Goal: Transaction & Acquisition: Register for event/course

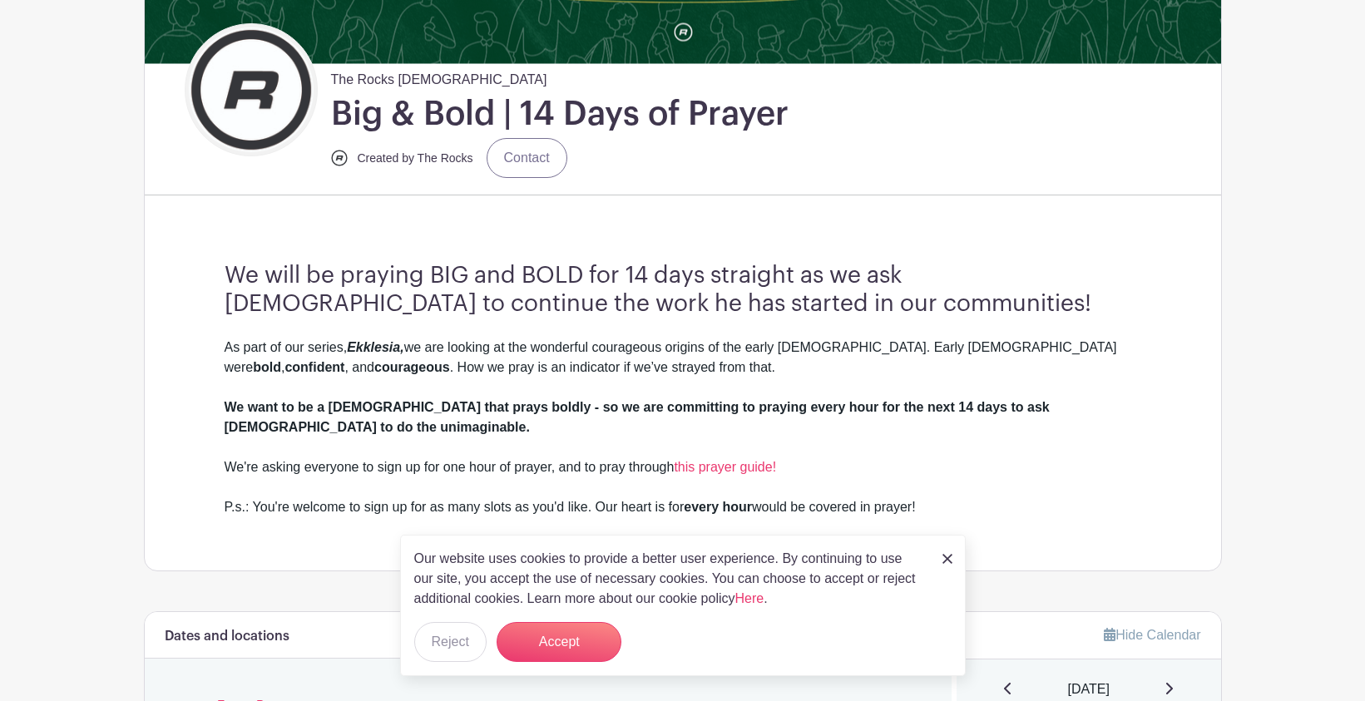
scroll to position [425, 0]
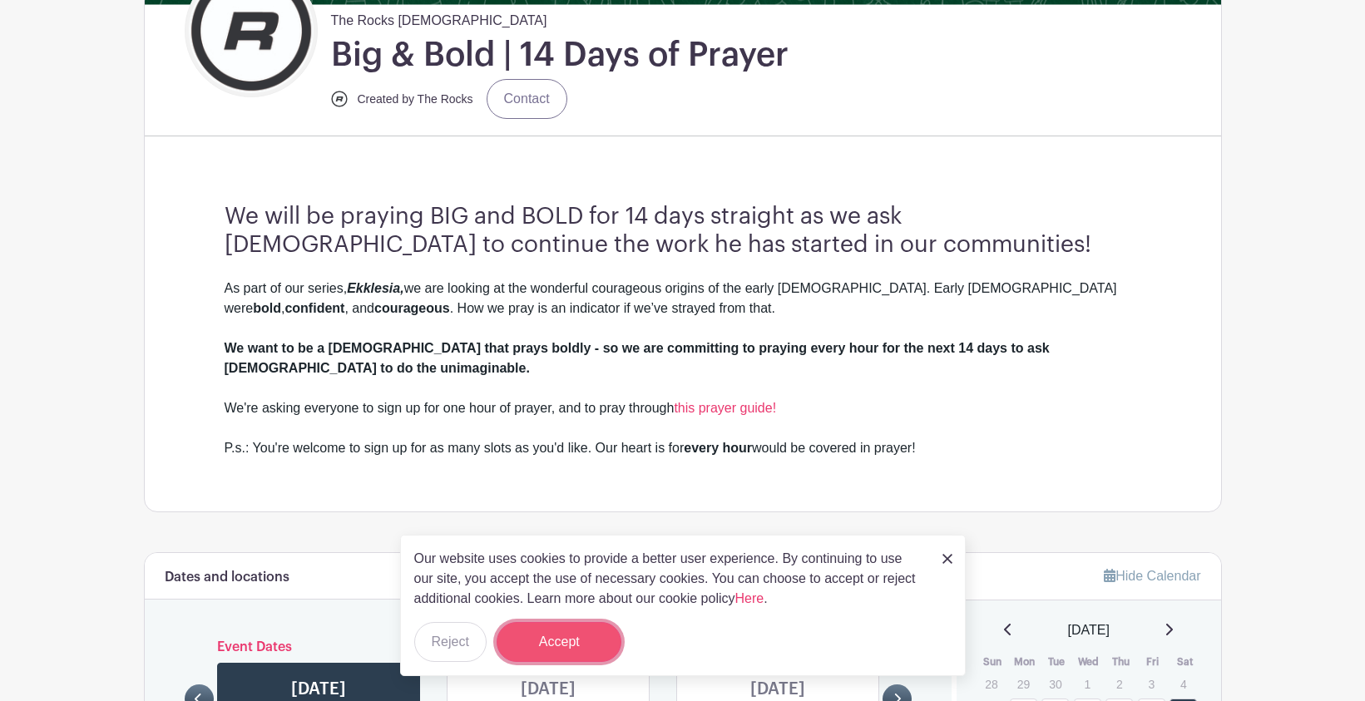
click at [548, 638] on button "Accept" at bounding box center [559, 642] width 125 height 40
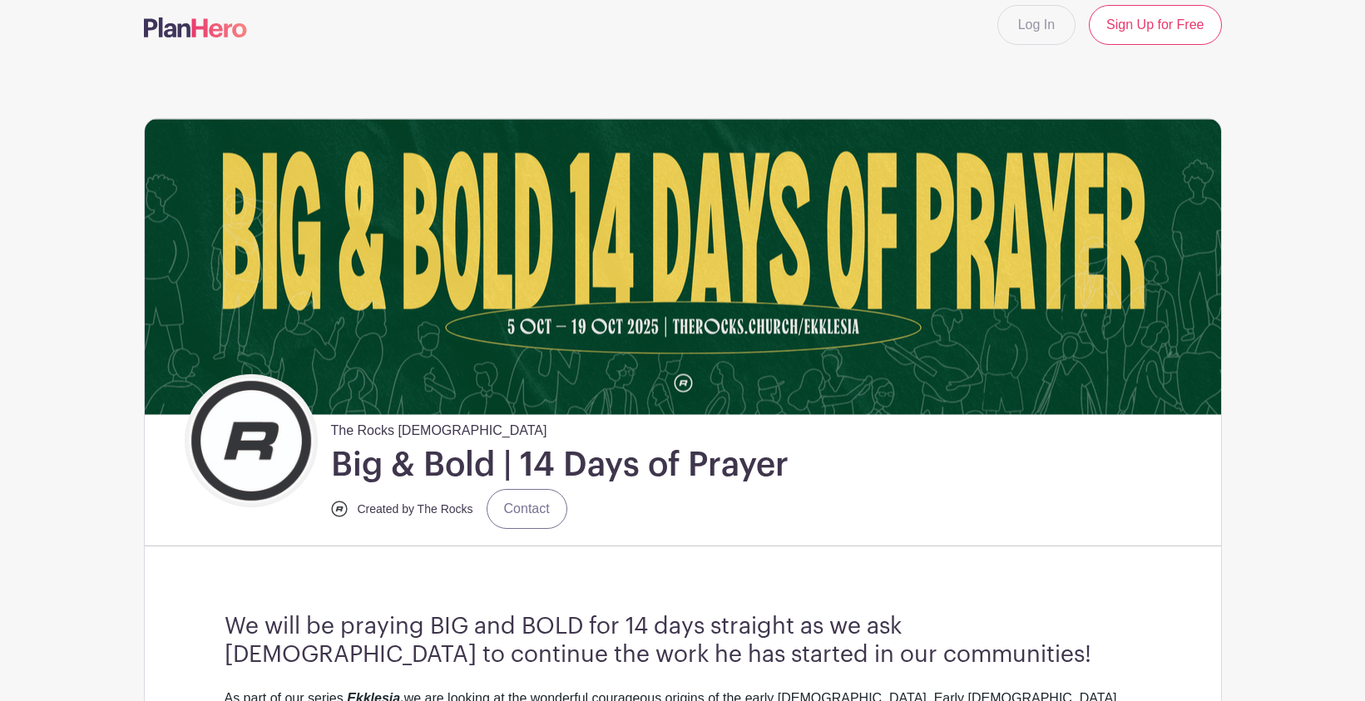
scroll to position [17, 0]
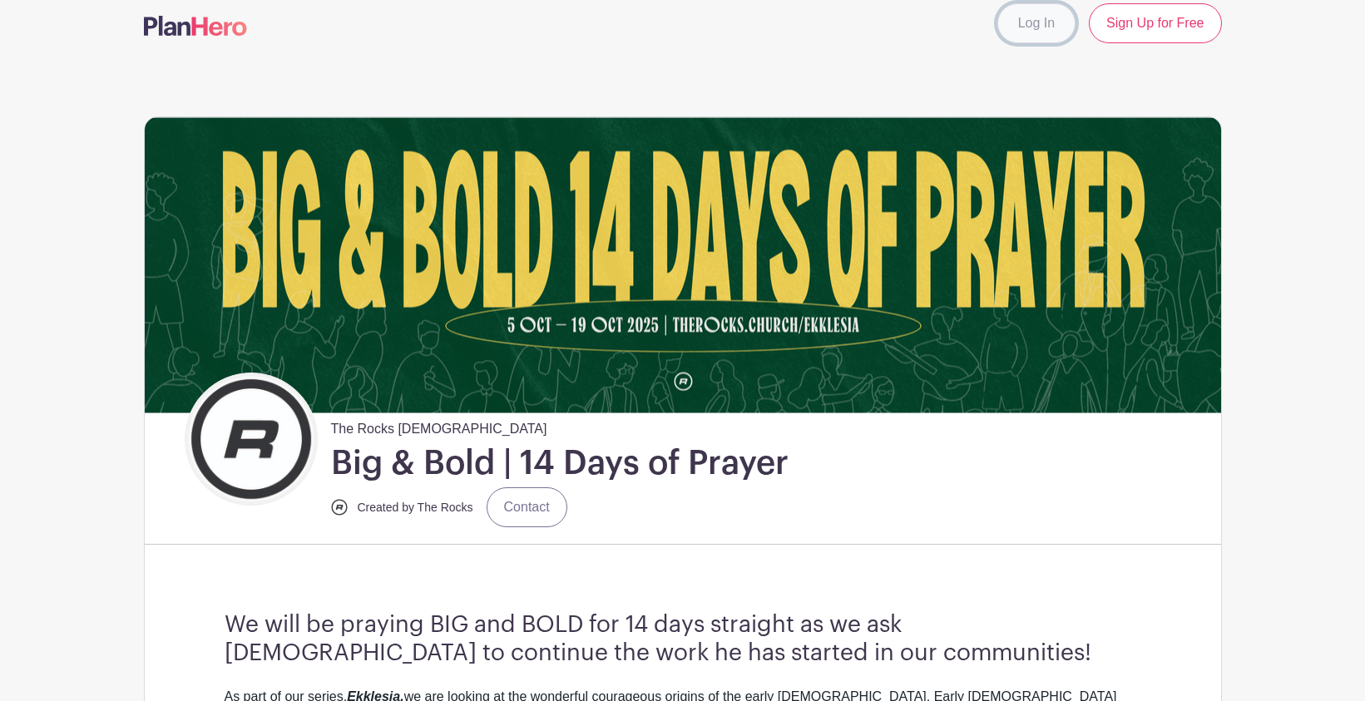
click at [1031, 31] on link "Log In" at bounding box center [1036, 23] width 78 height 40
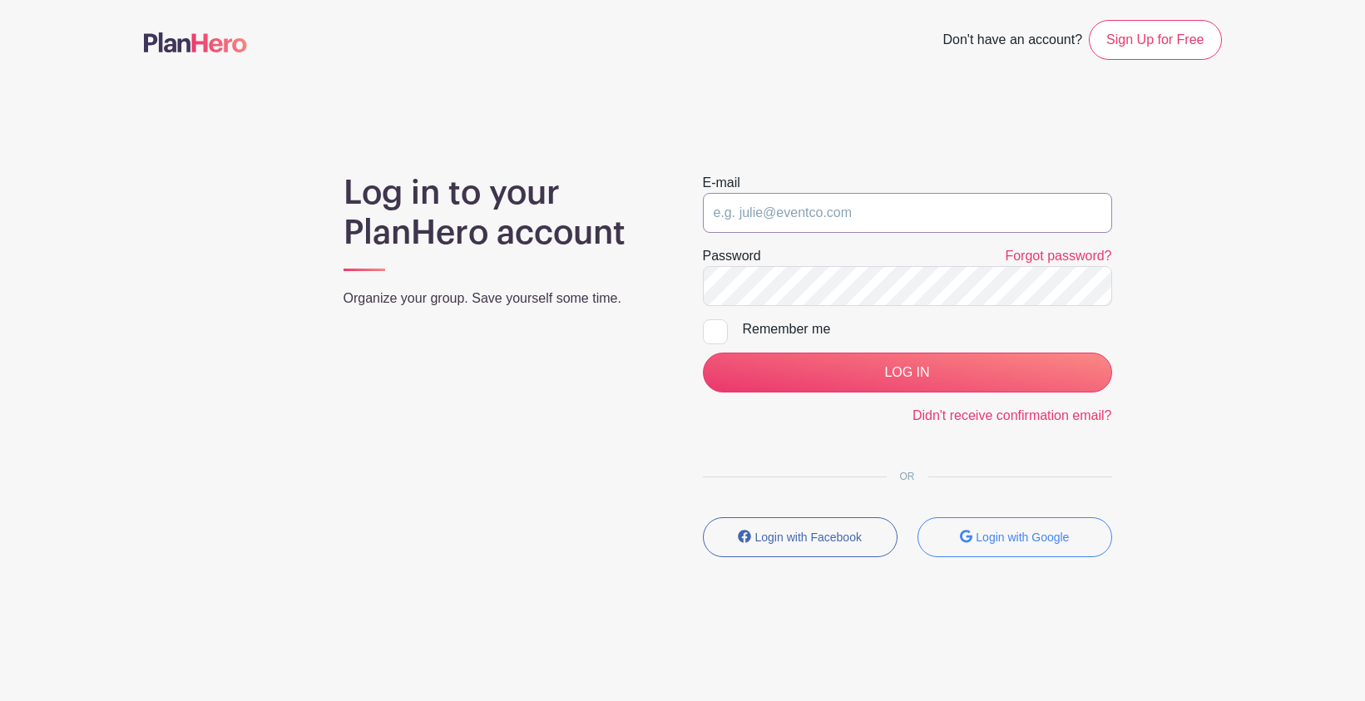
click at [869, 212] on input "email" at bounding box center [907, 213] width 409 height 40
type input "christianlebe@gmail.com"
click at [703, 353] on input "LOG IN" at bounding box center [907, 373] width 409 height 40
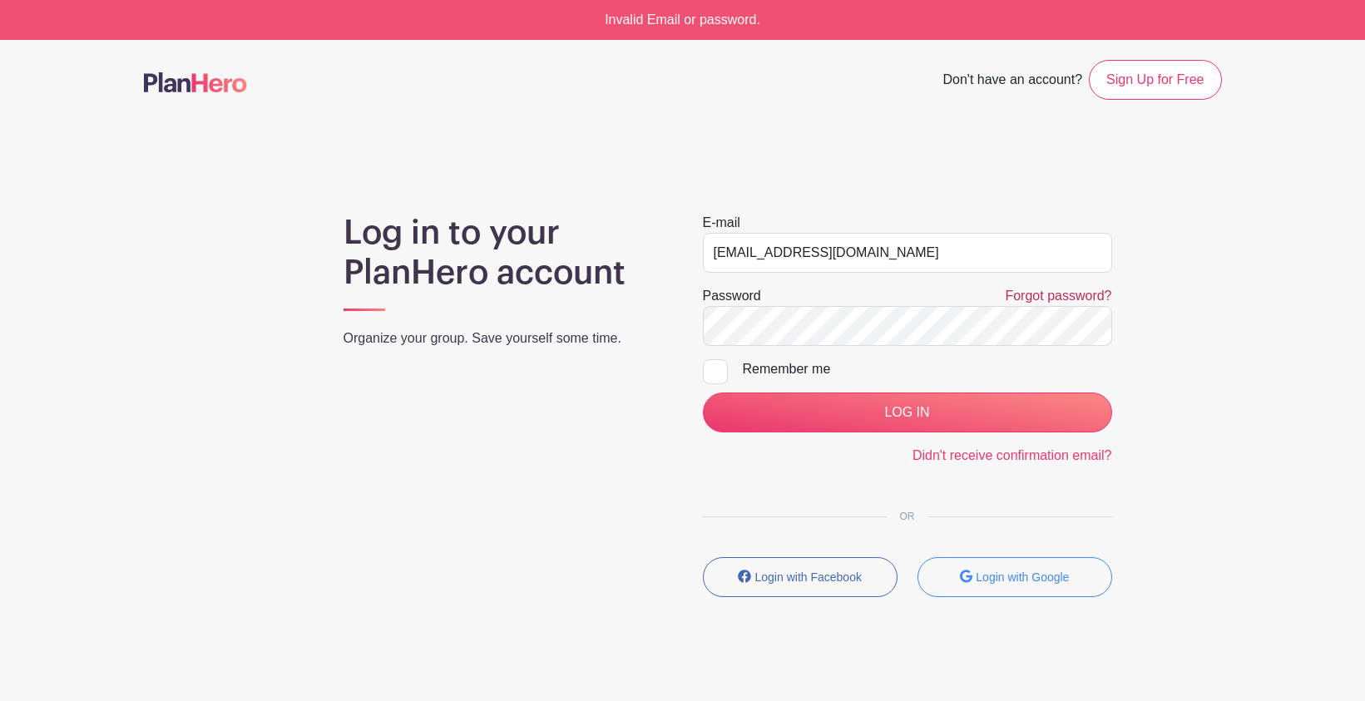
click at [1016, 295] on link "Forgot password?" at bounding box center [1058, 296] width 106 height 14
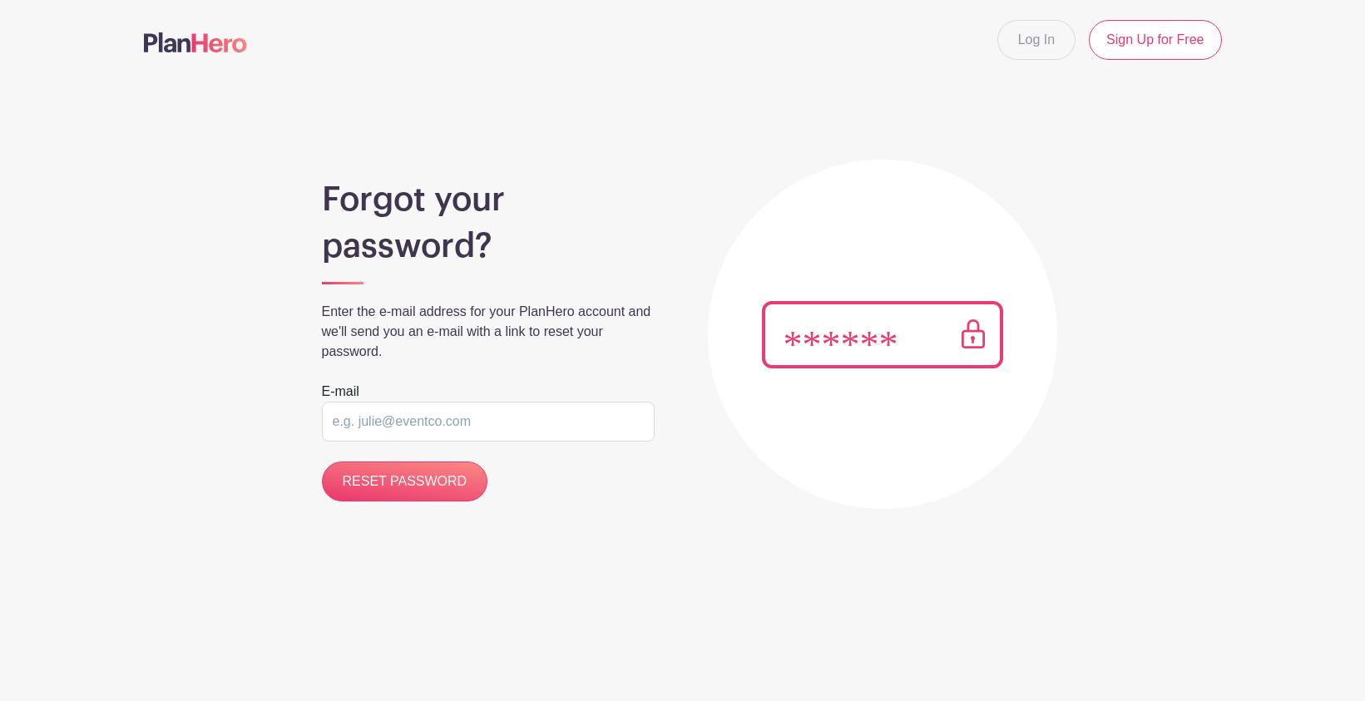
click at [592, 415] on input "email" at bounding box center [488, 422] width 333 height 40
type input "[EMAIL_ADDRESS][DOMAIN_NAME]"
click at [455, 483] on input "RESET PASSWORD" at bounding box center [405, 482] width 166 height 40
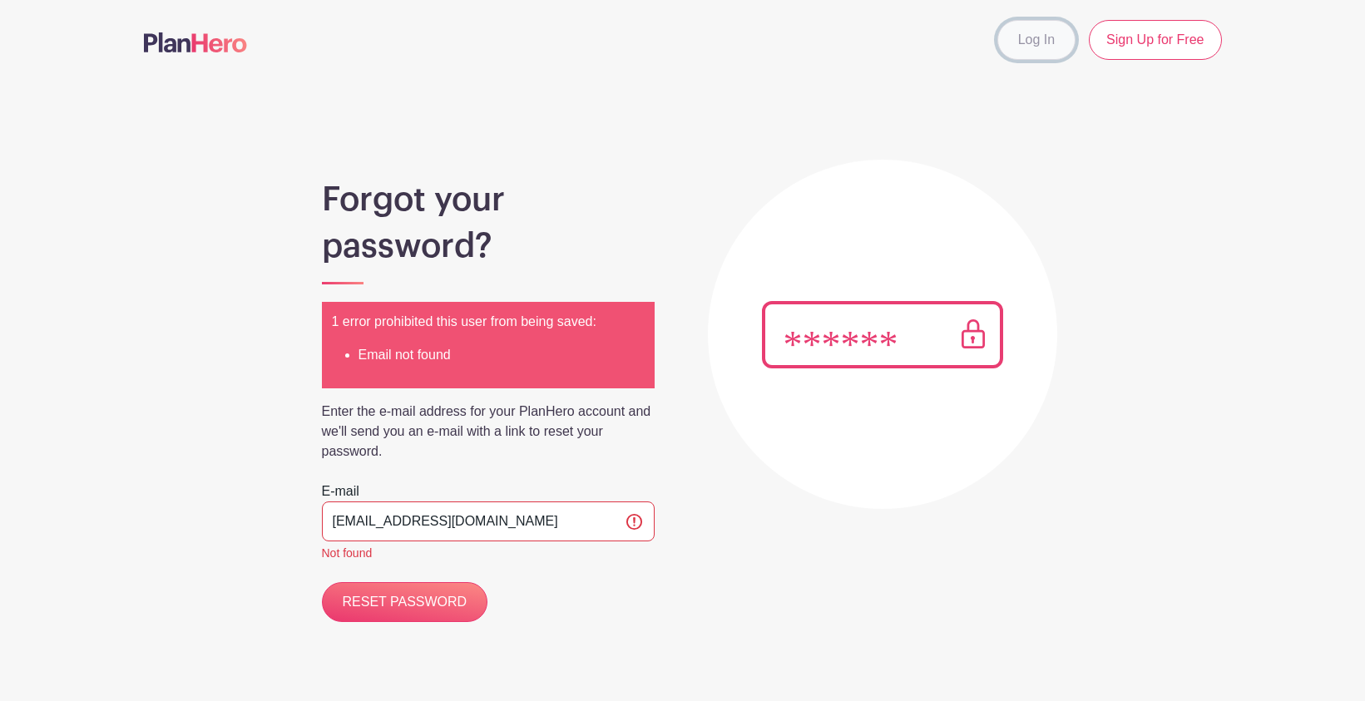
click at [1006, 37] on link "Log In" at bounding box center [1036, 40] width 78 height 40
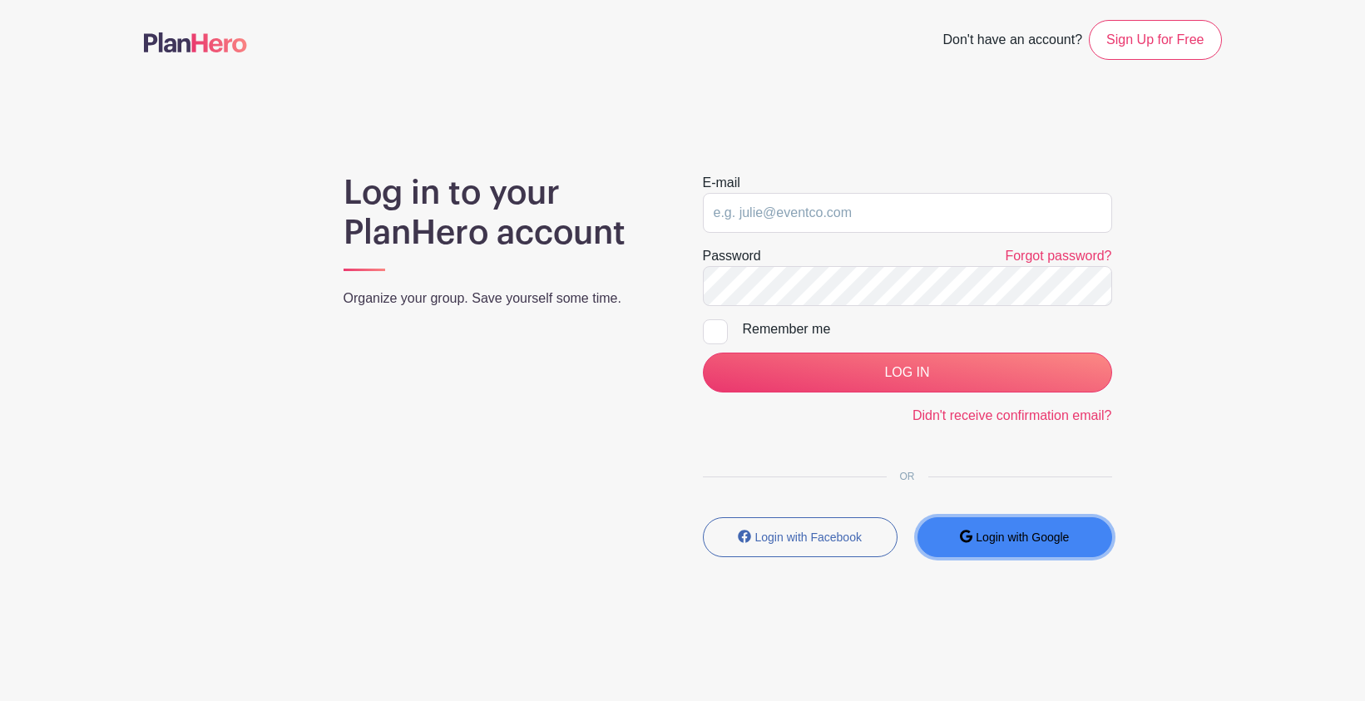
click at [992, 549] on button "Login with Google" at bounding box center [1015, 537] width 195 height 40
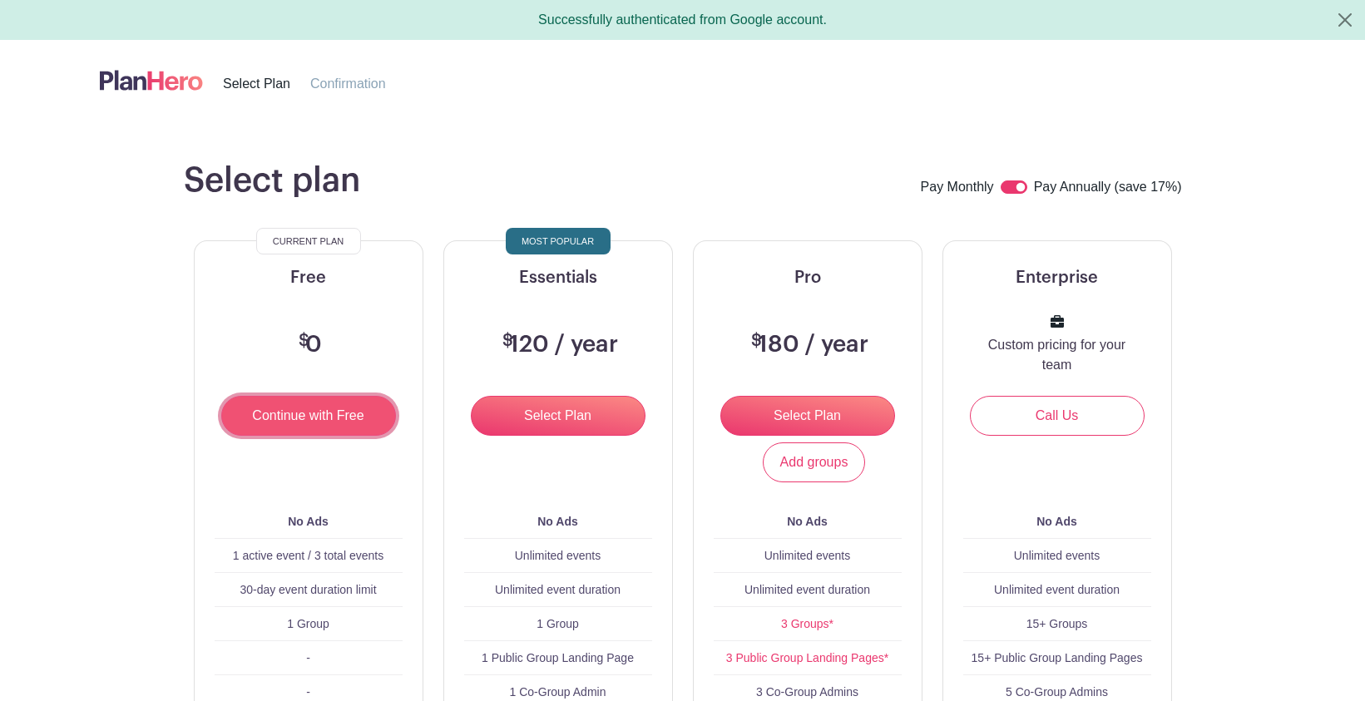
click at [352, 426] on input "Continue with Free" at bounding box center [308, 416] width 175 height 40
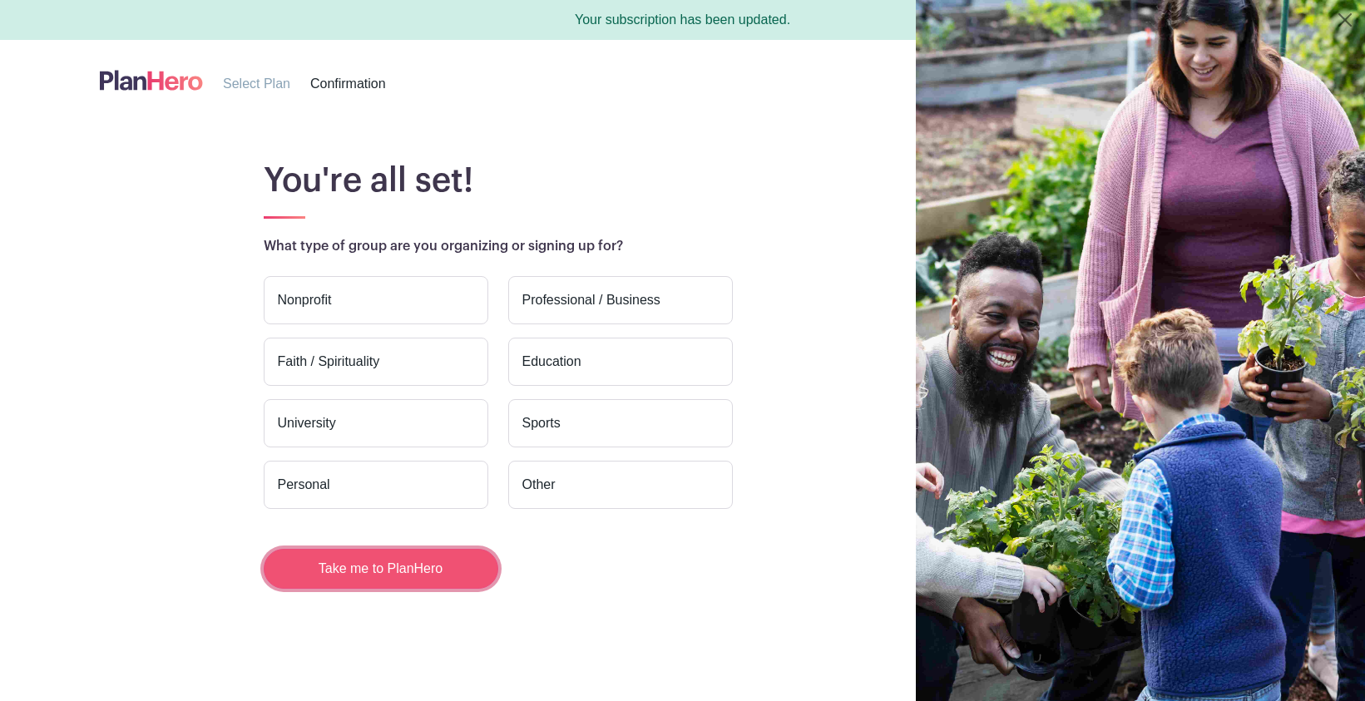
click at [338, 565] on button "Take me to PlanHero" at bounding box center [381, 569] width 235 height 40
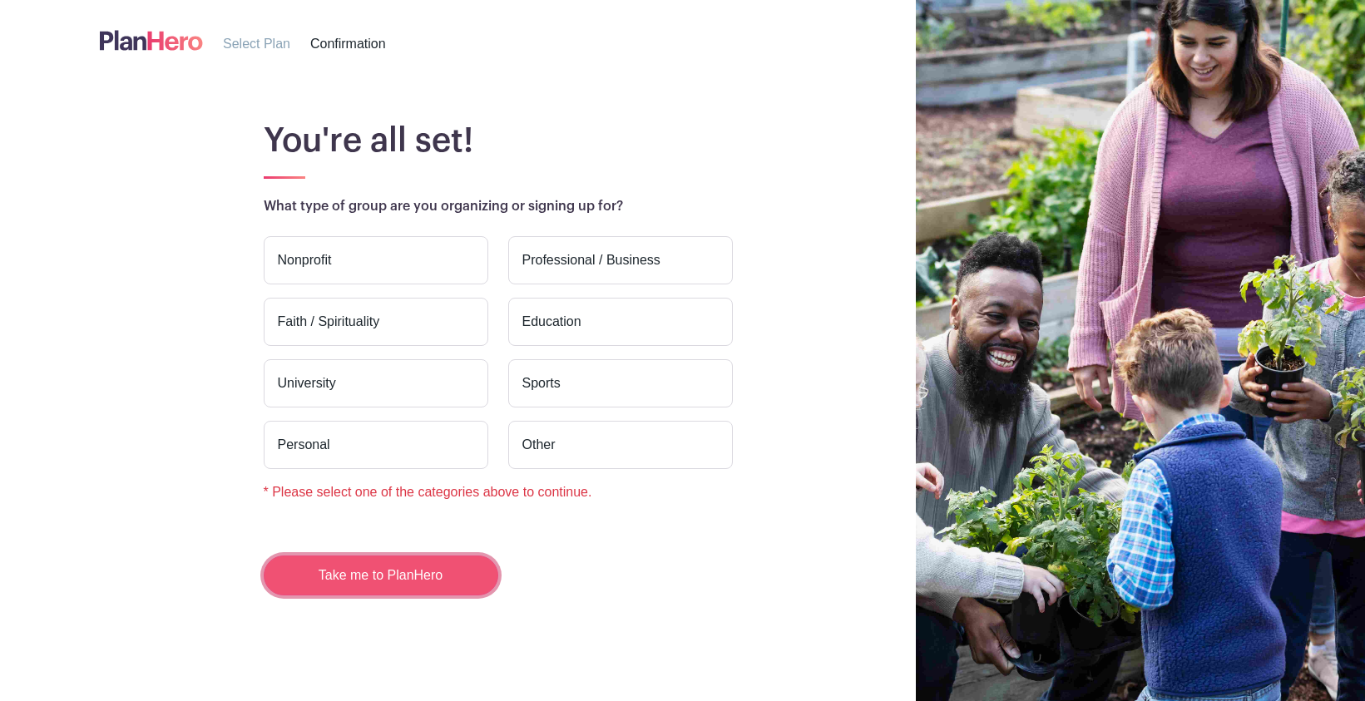
click at [354, 593] on button "Take me to PlanHero" at bounding box center [381, 576] width 235 height 40
click at [398, 324] on label "Faith / Spirituality" at bounding box center [376, 322] width 225 height 48
click at [0, 0] on input "Faith / Spirituality" at bounding box center [0, 0] width 0 height 0
click at [324, 582] on button "Take me to PlanHero" at bounding box center [381, 576] width 235 height 40
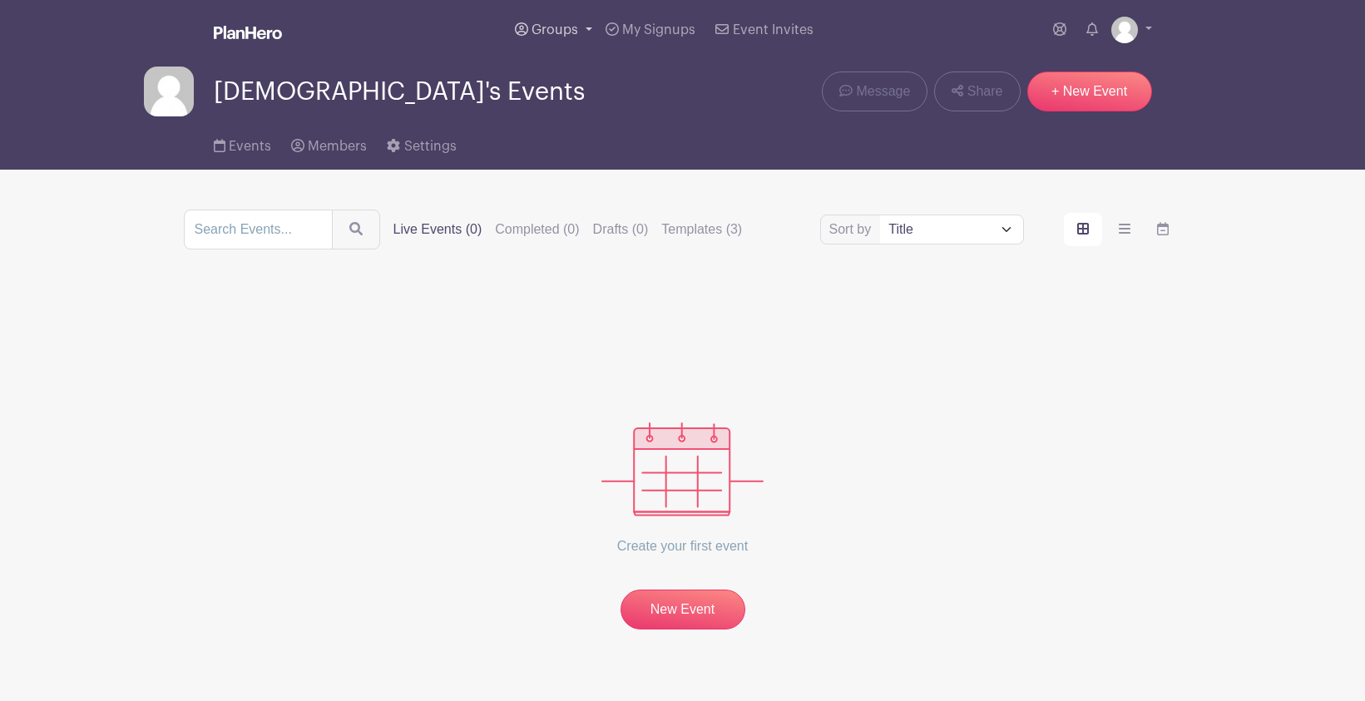
click at [574, 35] on span "Groups" at bounding box center [555, 29] width 47 height 13
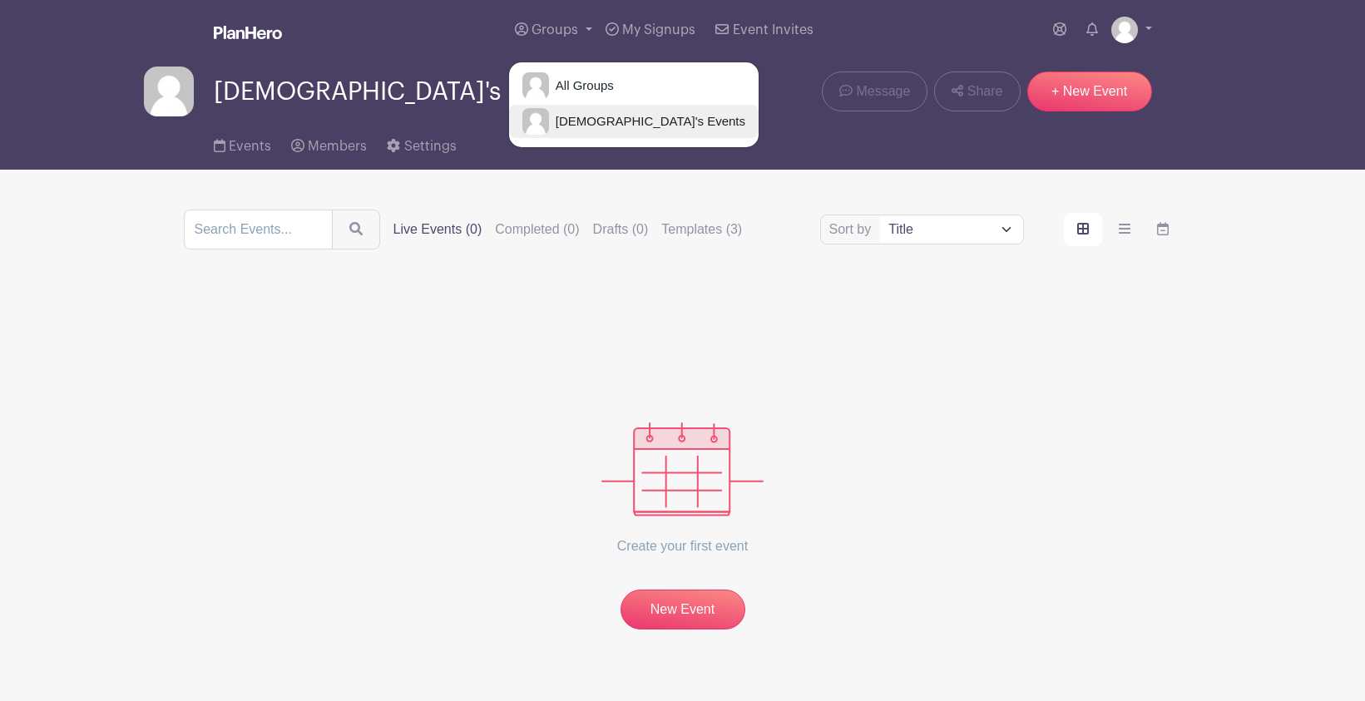
click at [562, 127] on span "[DEMOGRAPHIC_DATA]'s Events" at bounding box center [647, 121] width 196 height 19
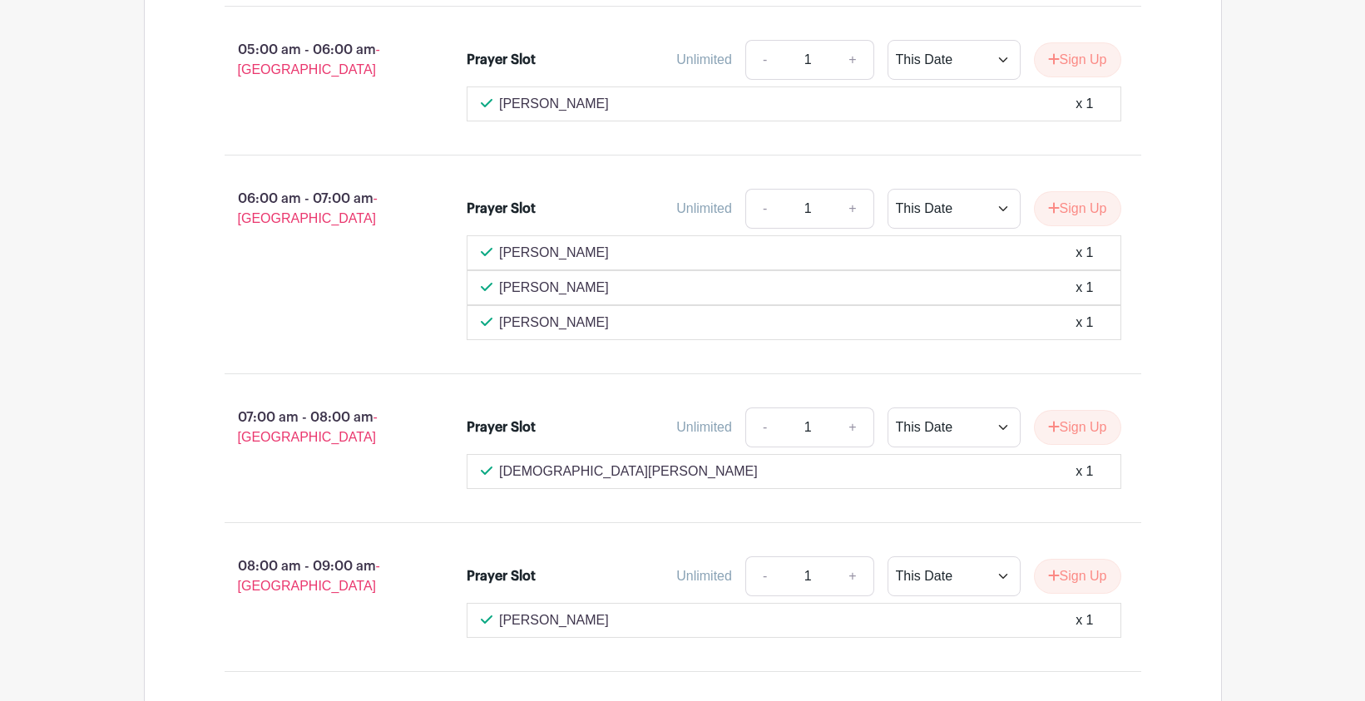
scroll to position [2111, 0]
click at [541, 461] on p "[DEMOGRAPHIC_DATA][PERSON_NAME]" at bounding box center [628, 470] width 259 height 20
click at [486, 463] on icon at bounding box center [487, 469] width 12 height 13
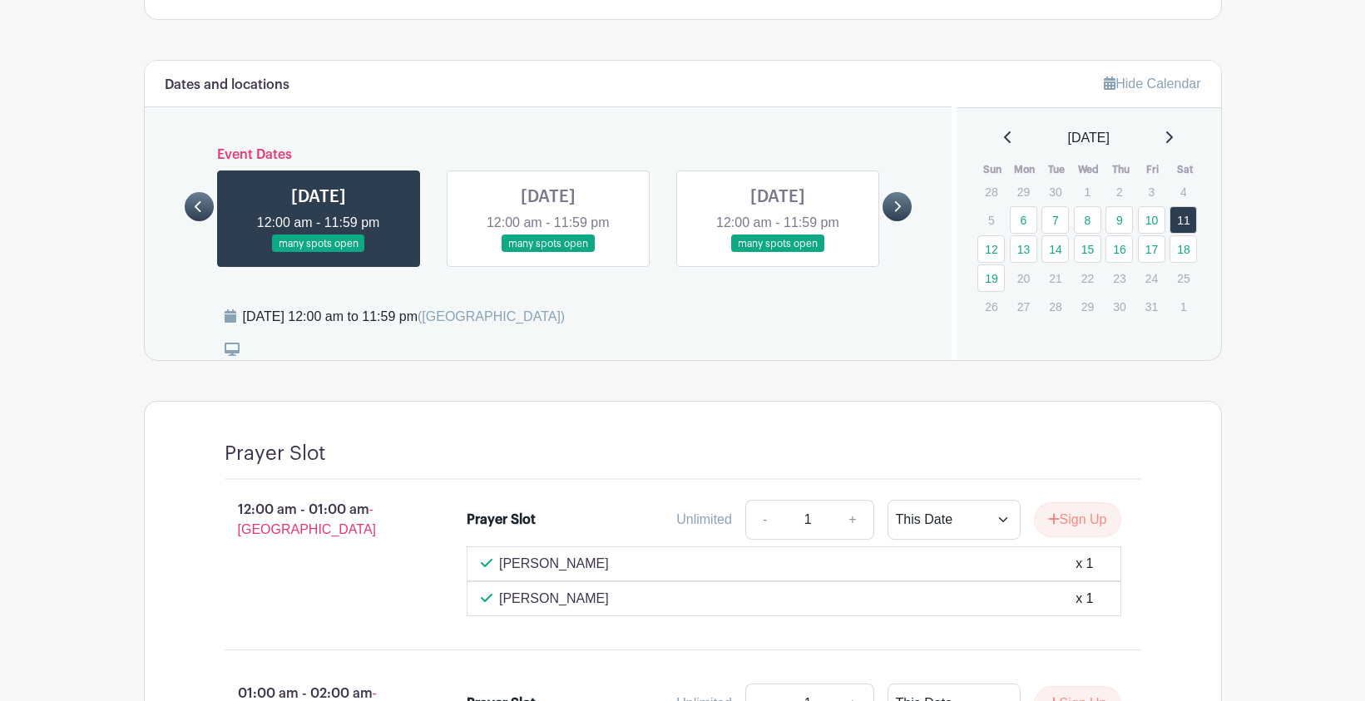
scroll to position [903, 0]
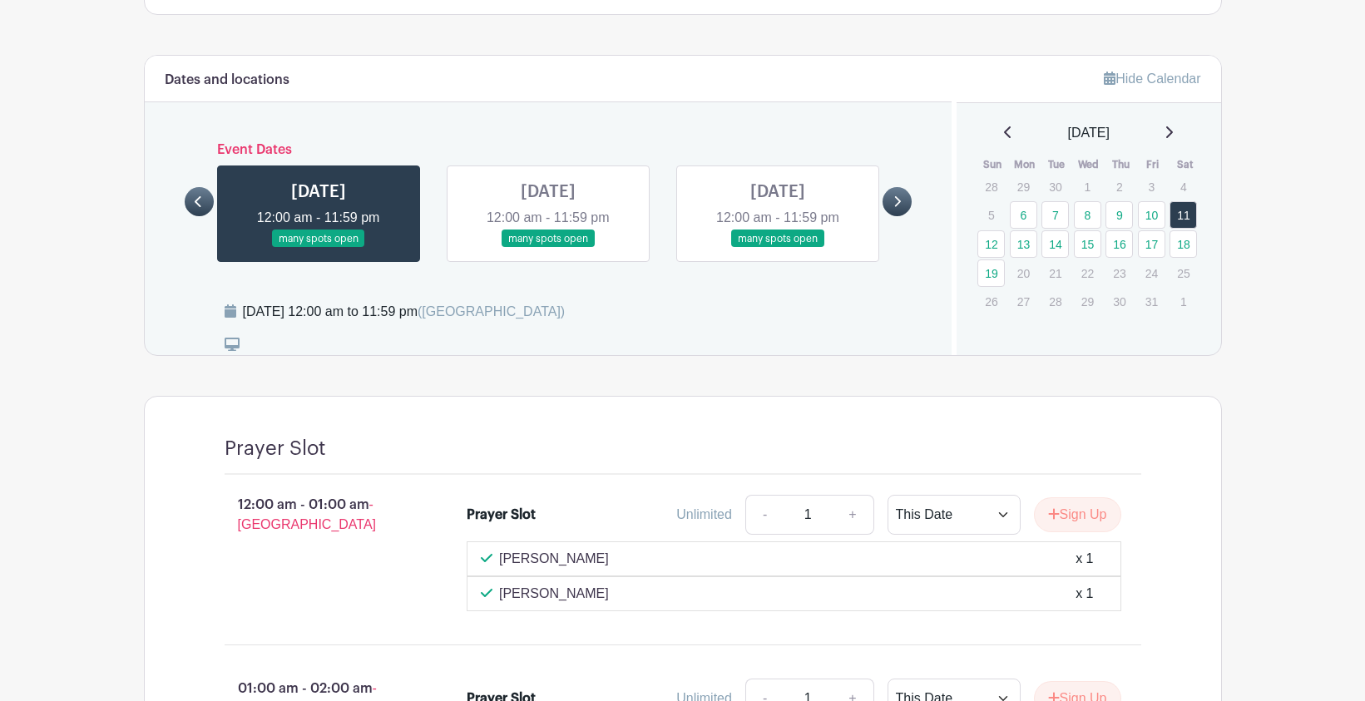
click at [233, 338] on icon at bounding box center [232, 344] width 15 height 13
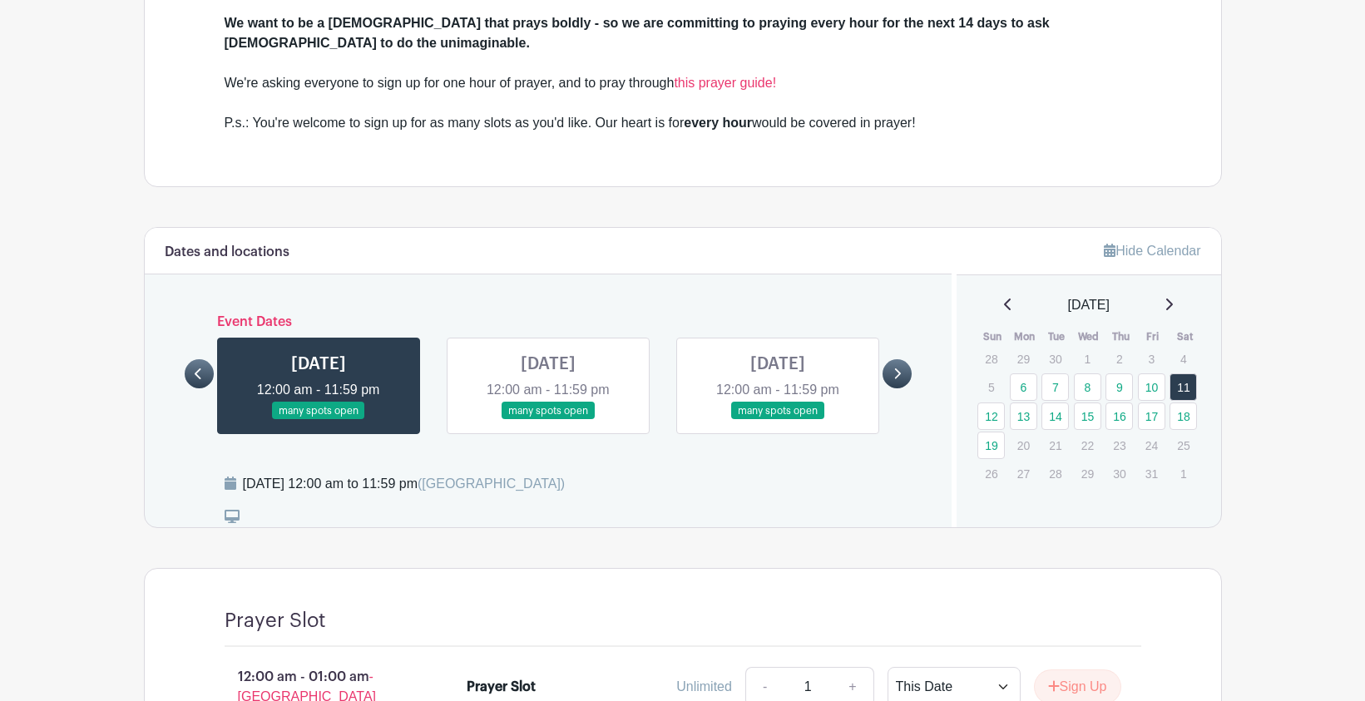
scroll to position [725, 0]
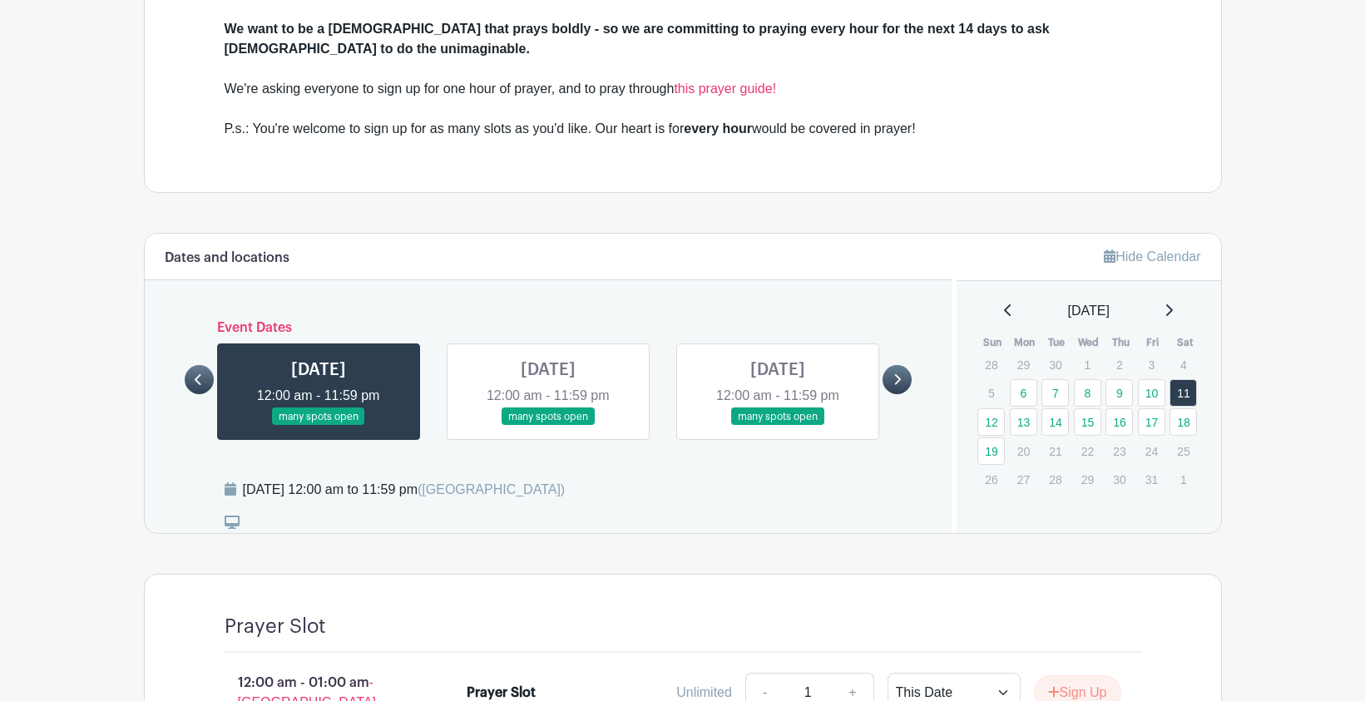
click at [319, 426] on link at bounding box center [319, 426] width 0 height 0
click at [548, 426] on link at bounding box center [548, 426] width 0 height 0
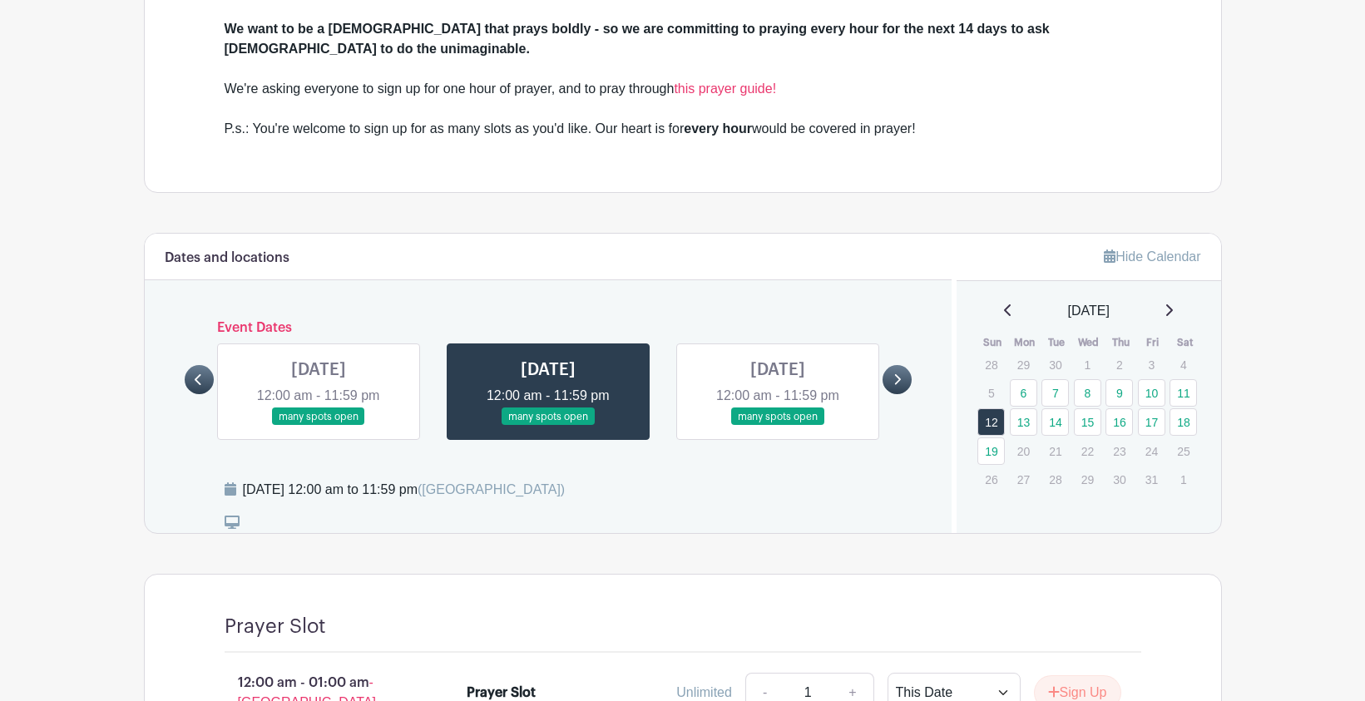
click at [548, 426] on link at bounding box center [548, 426] width 0 height 0
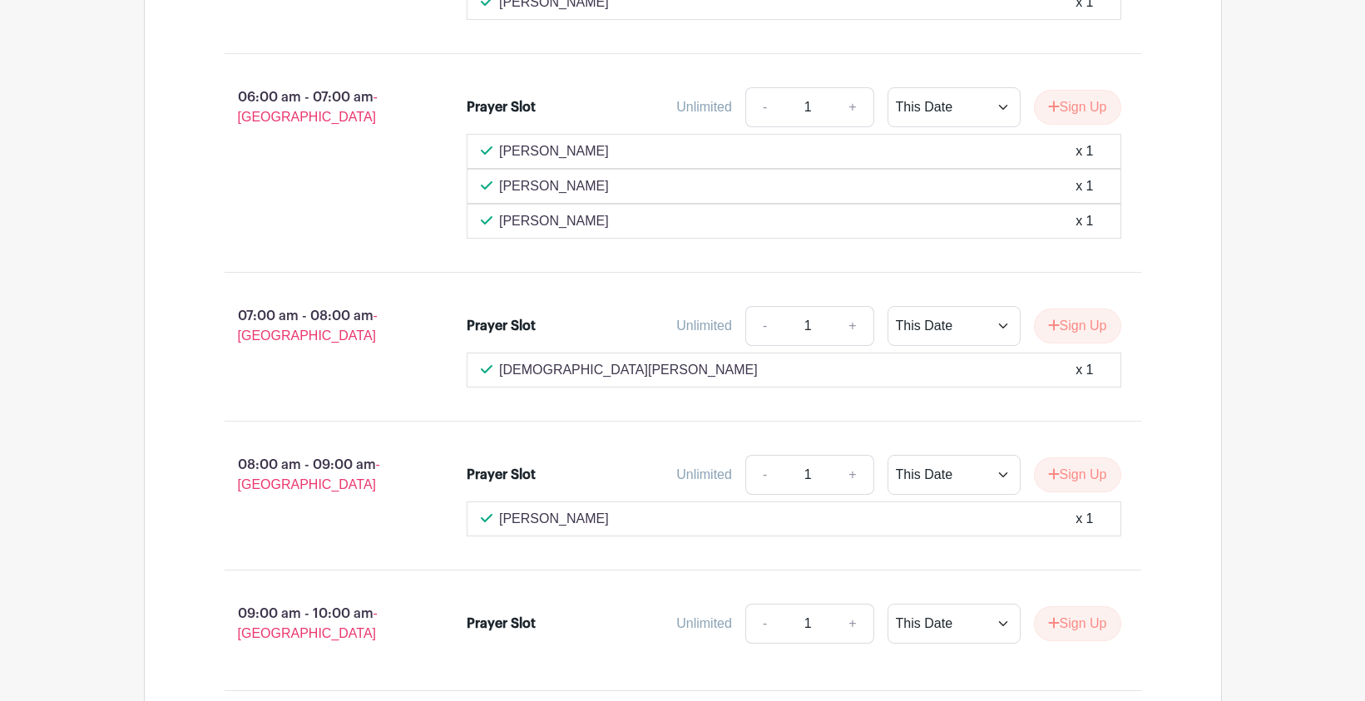
scroll to position [2120, 0]
click at [744, 362] on div "[DEMOGRAPHIC_DATA][PERSON_NAME] x 1" at bounding box center [794, 369] width 626 height 20
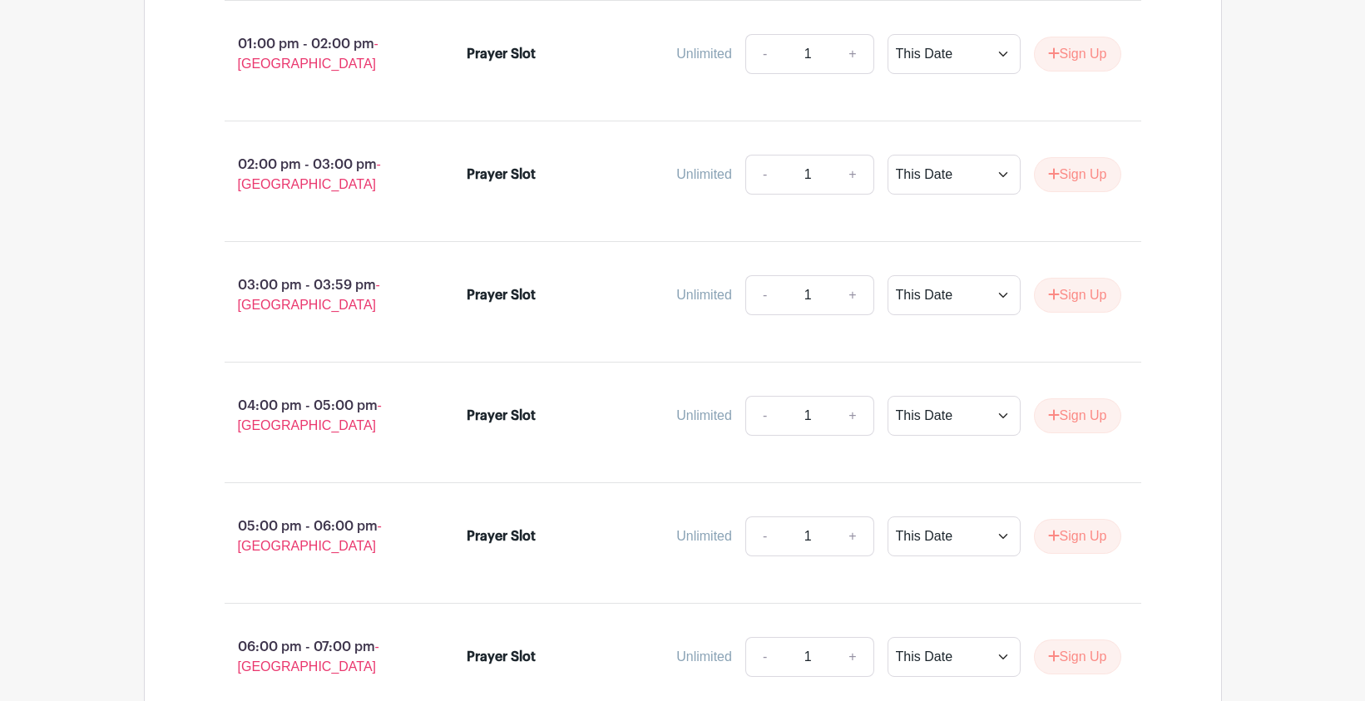
scroll to position [3169, 0]
